Goal: Task Accomplishment & Management: Manage account settings

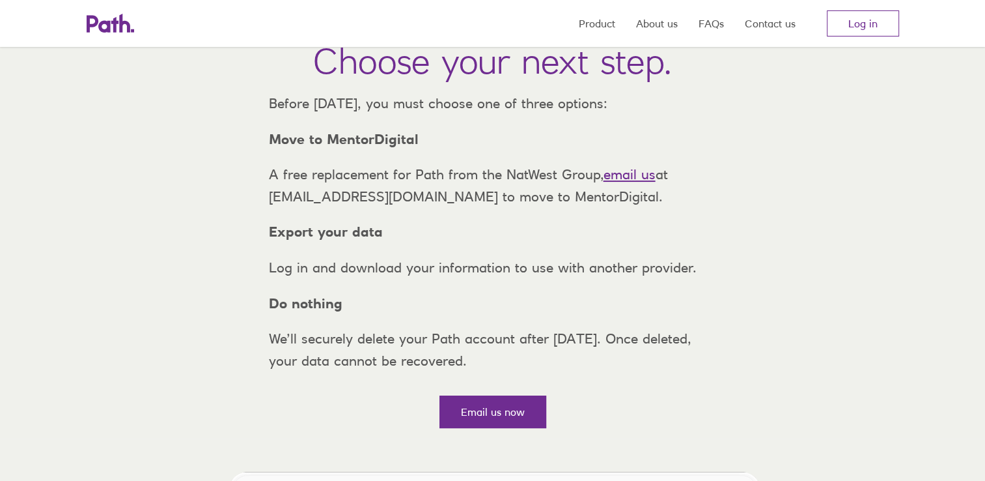
scroll to position [65, 0]
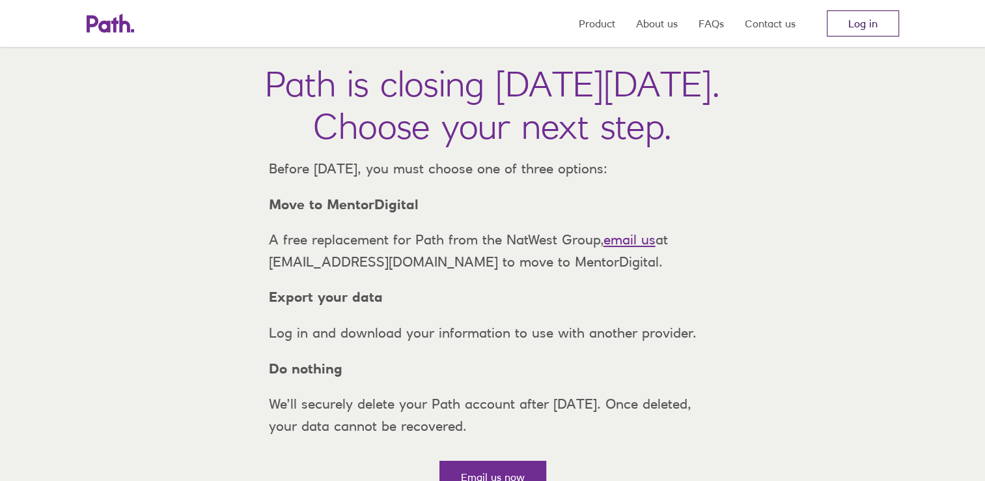
click at [854, 23] on link "Log in" at bounding box center [863, 23] width 72 height 26
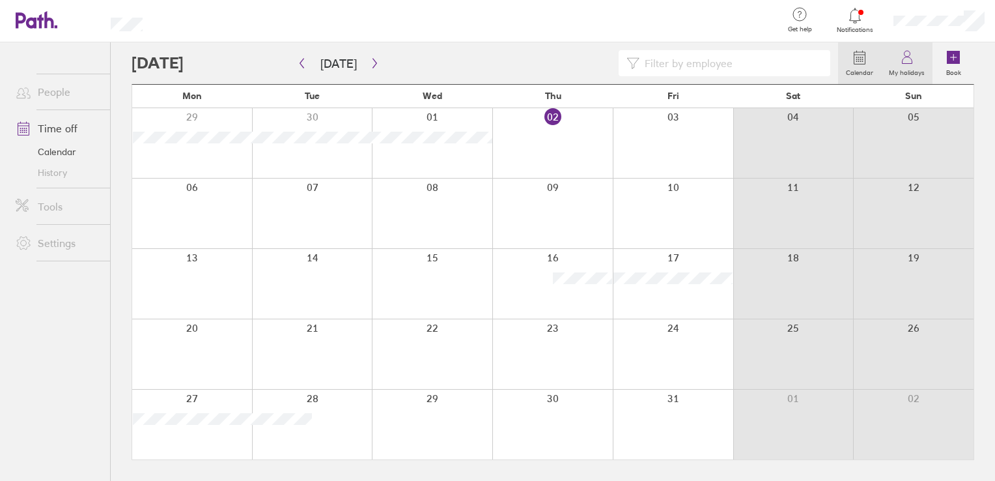
click at [898, 69] on label "My holidays" at bounding box center [906, 71] width 51 height 12
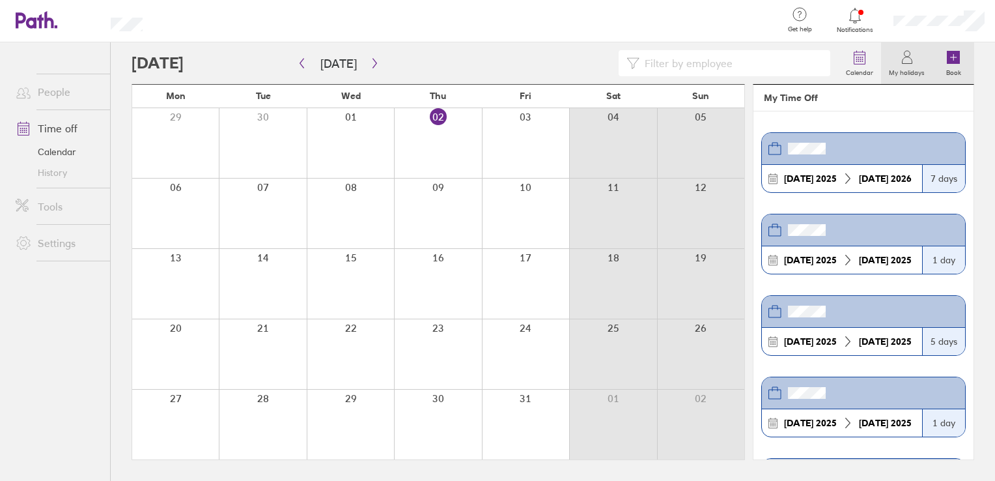
click at [964, 65] on label "Book" at bounding box center [953, 71] width 31 height 12
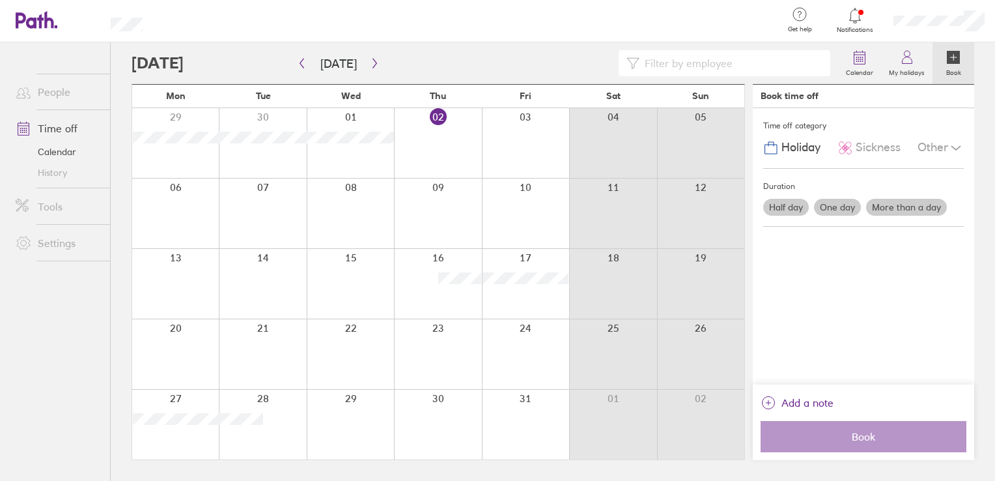
click at [917, 14] on div at bounding box center [939, 21] width 113 height 42
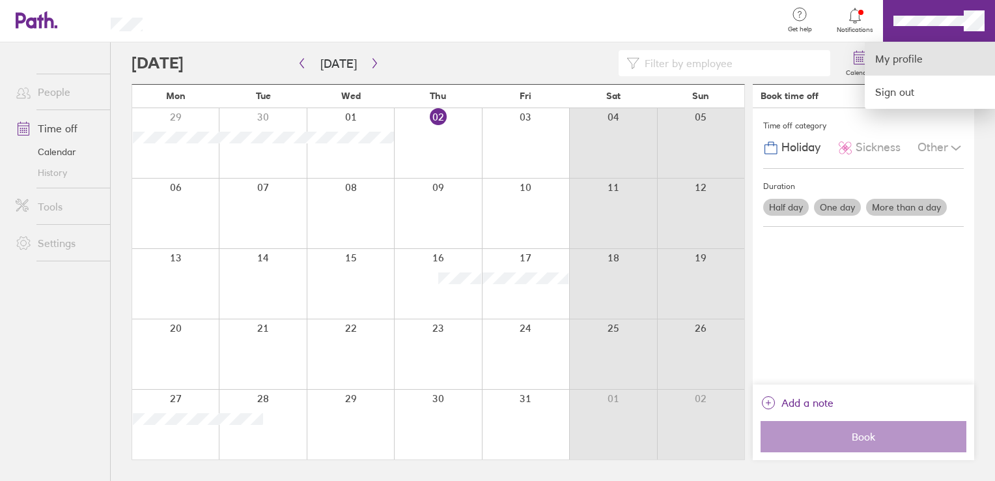
click at [906, 59] on link "My profile" at bounding box center [930, 58] width 130 height 33
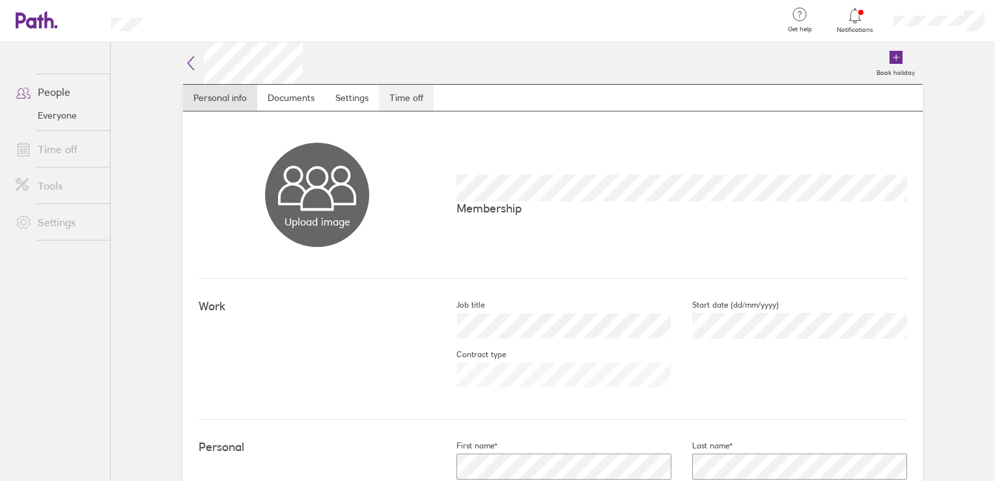
click at [391, 106] on link "Time off" at bounding box center [406, 98] width 55 height 26
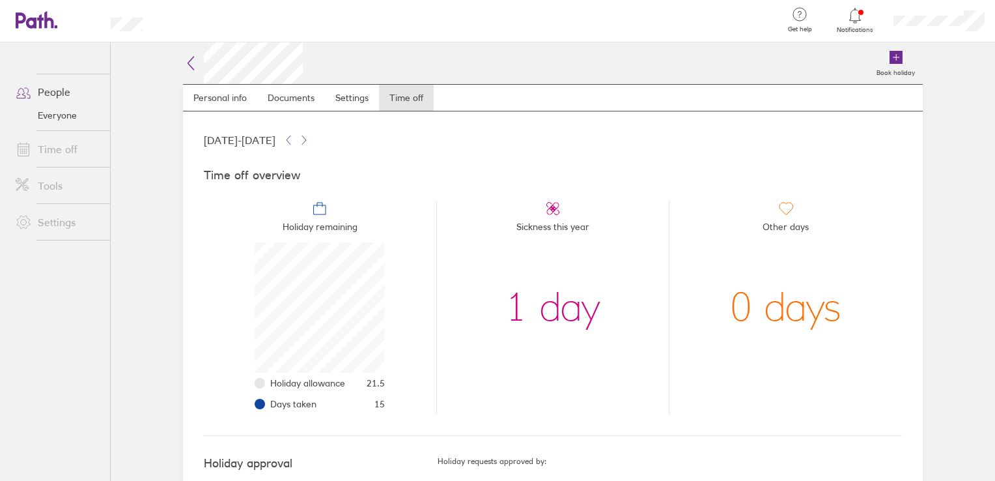
scroll to position [39, 0]
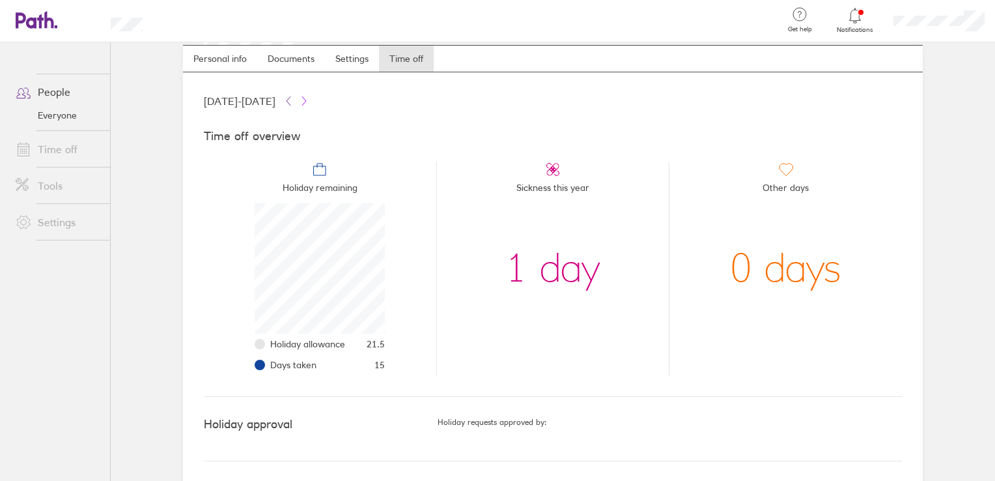
click at [312, 106] on button at bounding box center [304, 101] width 16 height 16
click at [294, 100] on icon at bounding box center [288, 101] width 10 height 10
click at [44, 111] on link "Everyone" at bounding box center [57, 115] width 105 height 21
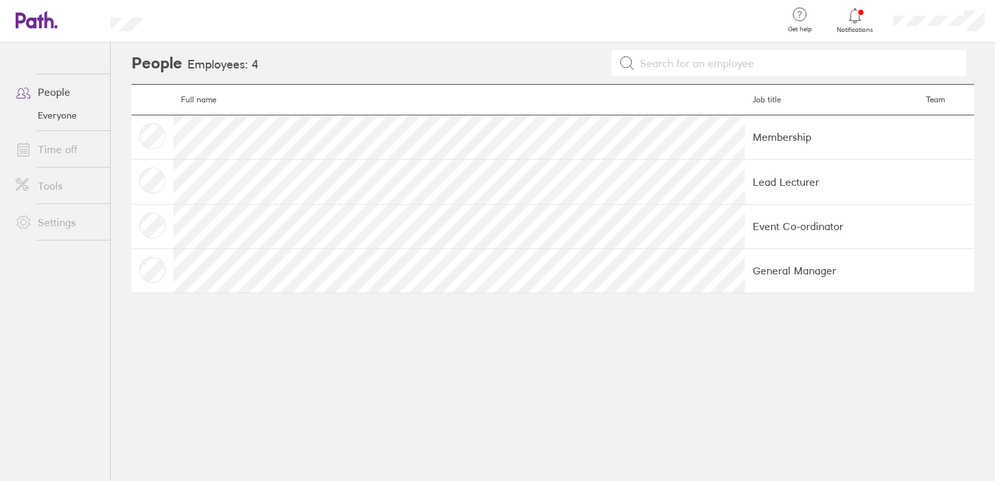
click at [53, 94] on link "People" at bounding box center [57, 92] width 105 height 26
click at [912, 14] on div at bounding box center [939, 21] width 113 height 42
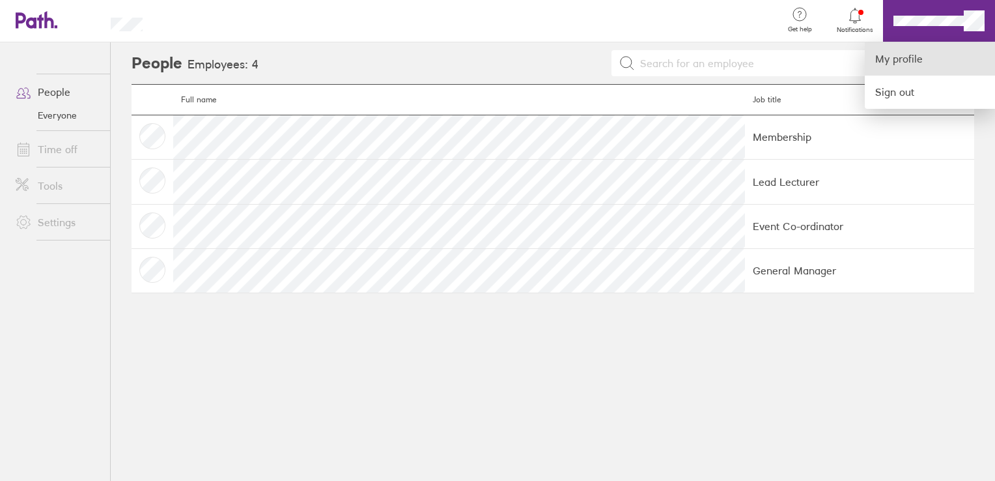
click at [919, 60] on link "My profile" at bounding box center [930, 58] width 130 height 33
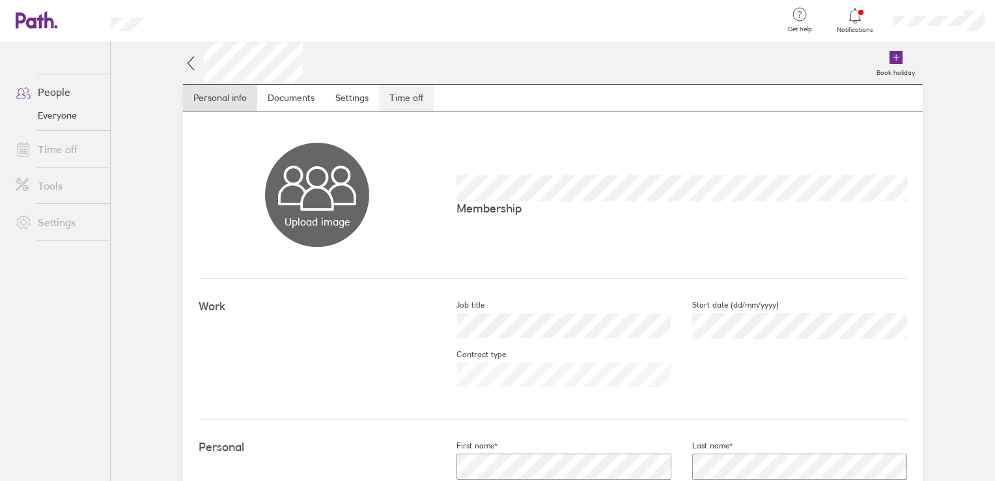
click at [415, 100] on link "Time off" at bounding box center [406, 98] width 55 height 26
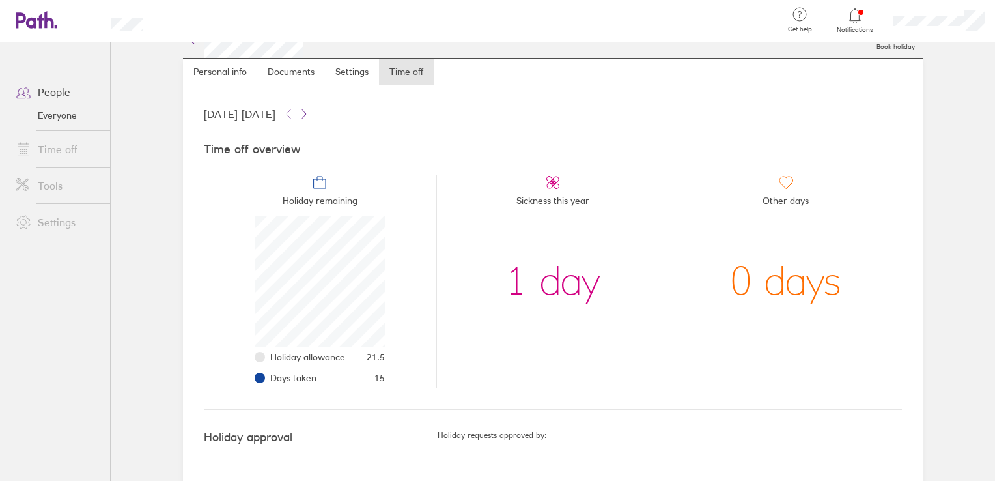
scroll to position [39, 0]
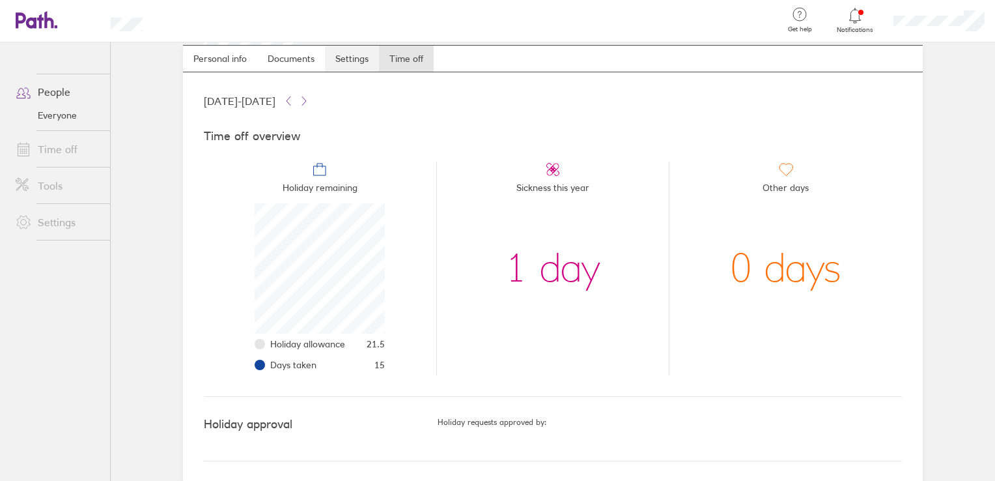
click at [359, 61] on link "Settings" at bounding box center [352, 59] width 54 height 26
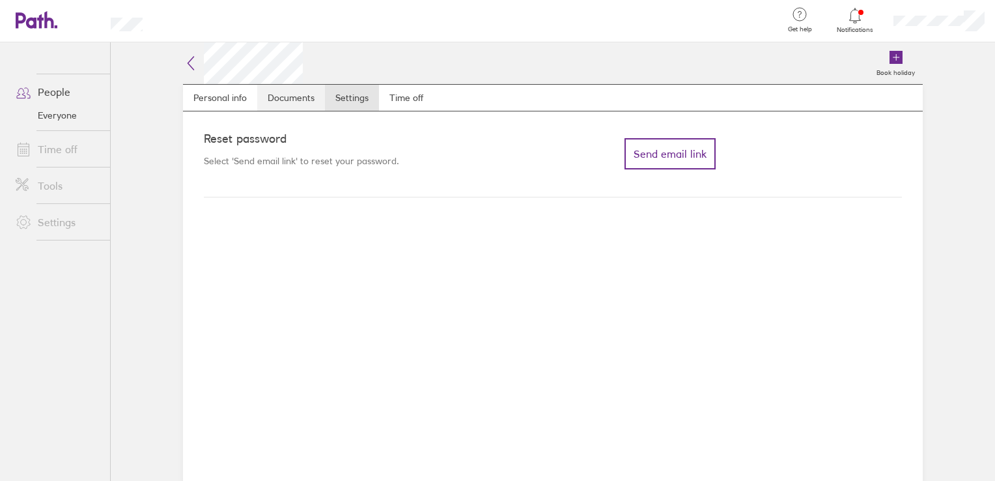
click at [288, 96] on link "Documents" at bounding box center [291, 98] width 68 height 26
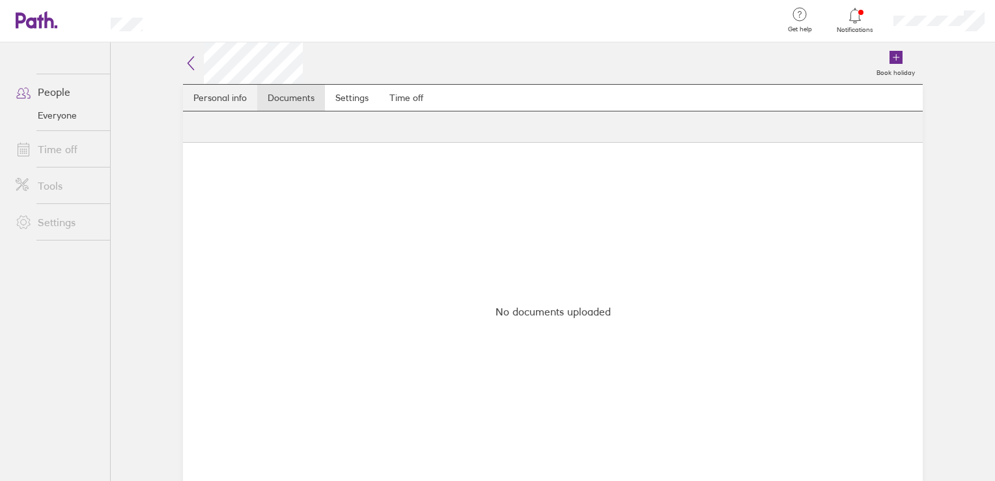
click at [234, 92] on link "Personal info" at bounding box center [220, 98] width 74 height 26
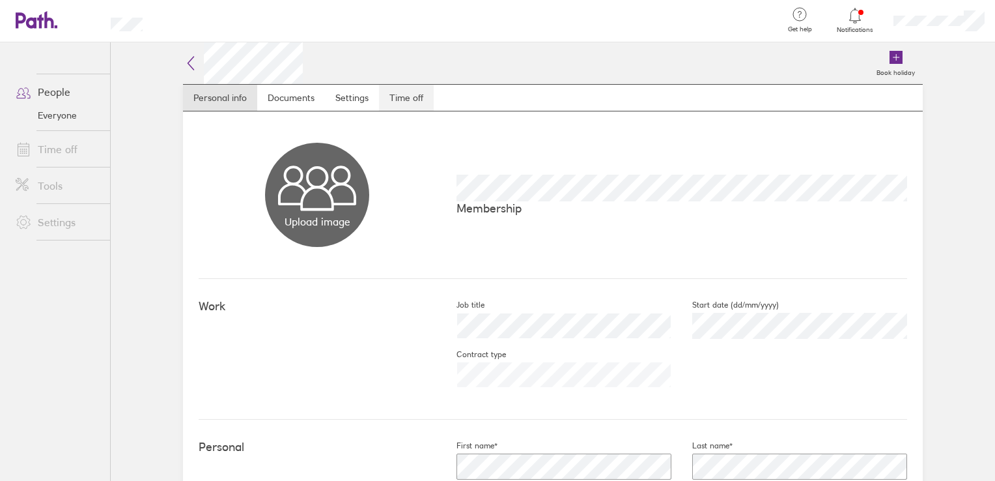
click at [404, 102] on link "Time off" at bounding box center [406, 98] width 55 height 26
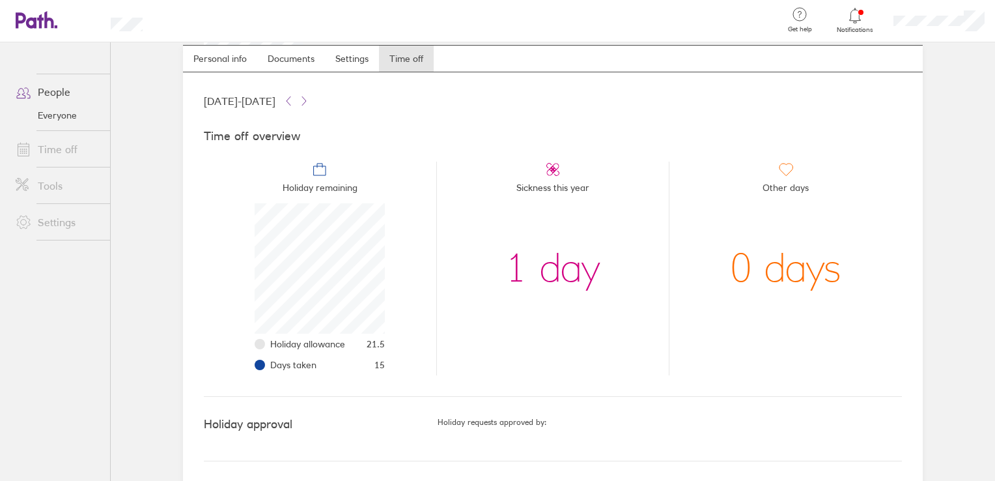
scroll to position [39, 0]
click at [62, 145] on link "Time off" at bounding box center [57, 149] width 105 height 26
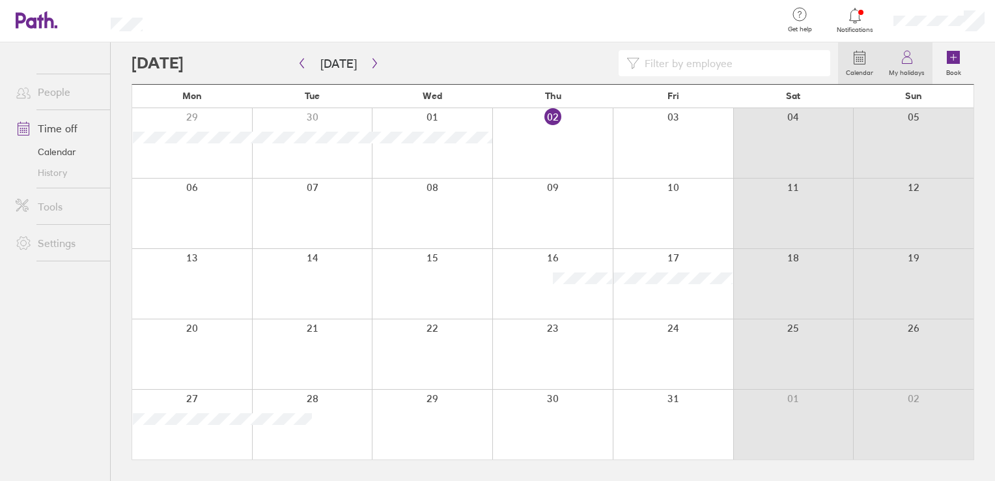
click at [946, 61] on icon at bounding box center [954, 57] width 16 height 16
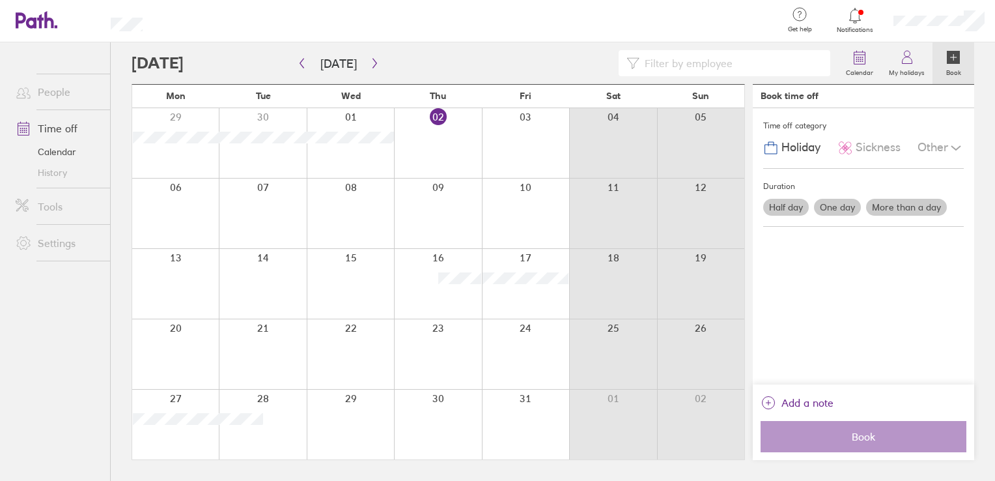
click at [912, 210] on label "More than a day" at bounding box center [906, 207] width 81 height 17
click at [0, 0] on input "More than a day" at bounding box center [0, 0] width 0 height 0
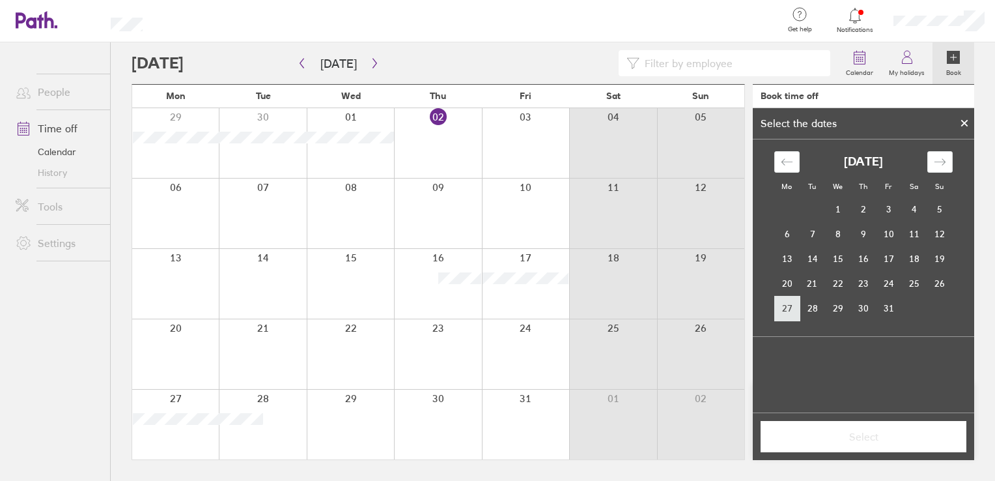
click at [791, 311] on td "27" at bounding box center [786, 308] width 25 height 25
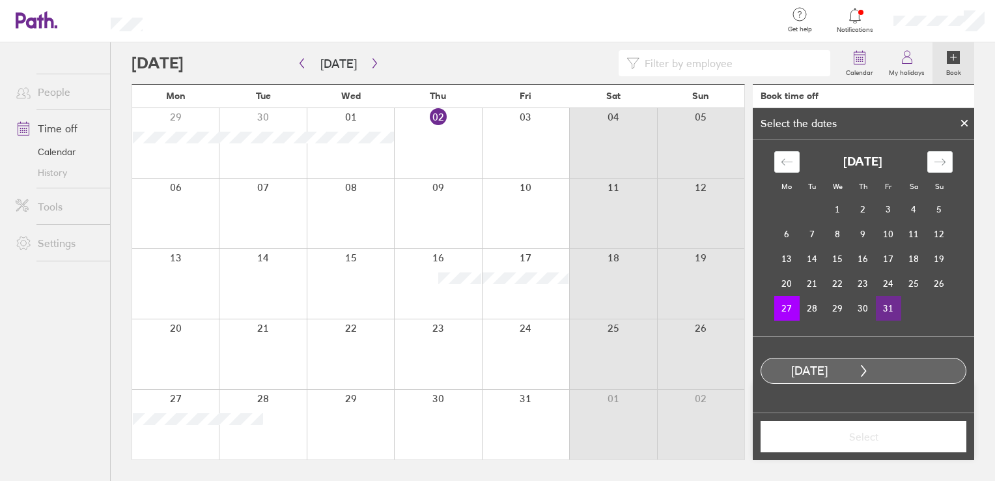
click at [886, 315] on td "31" at bounding box center [888, 308] width 25 height 25
click at [873, 444] on button "Select" at bounding box center [864, 436] width 206 height 31
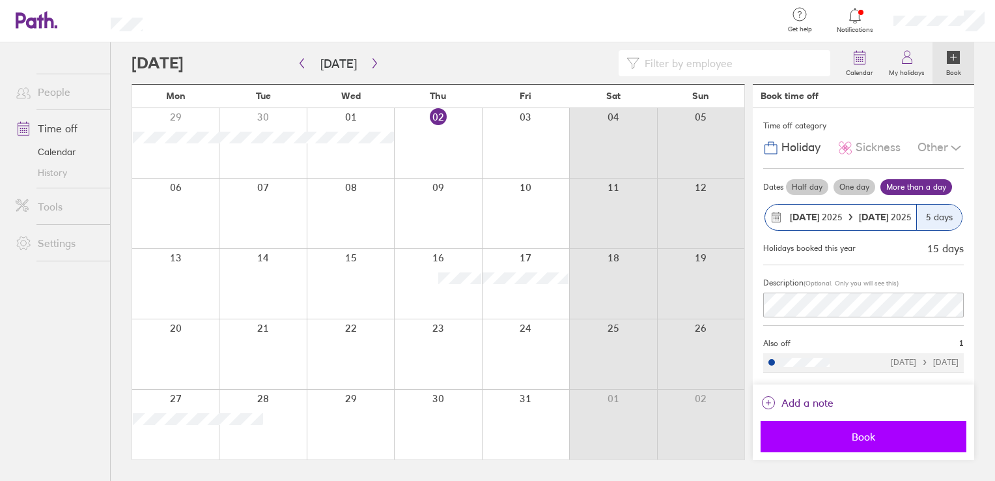
click at [865, 438] on span "Book" at bounding box center [864, 436] width 188 height 12
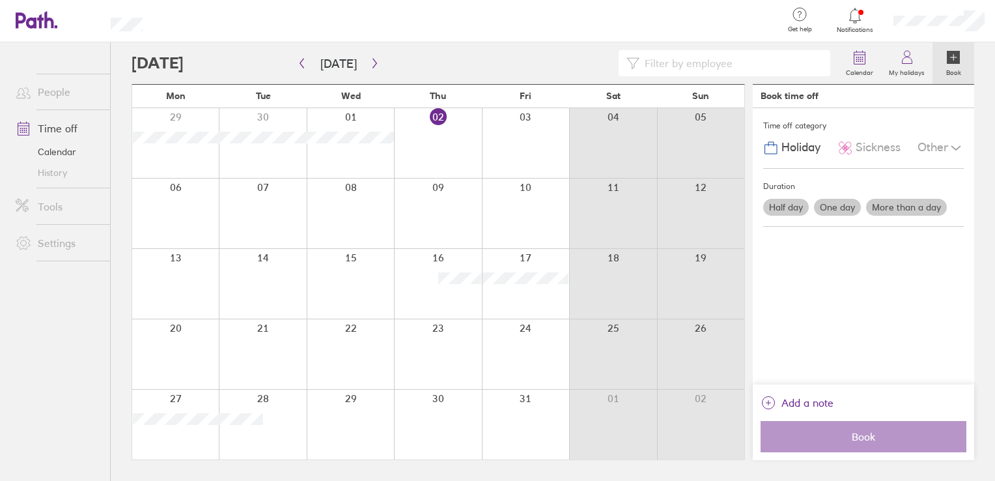
click at [860, 20] on icon at bounding box center [854, 15] width 11 height 15
